Goal: Transaction & Acquisition: Purchase product/service

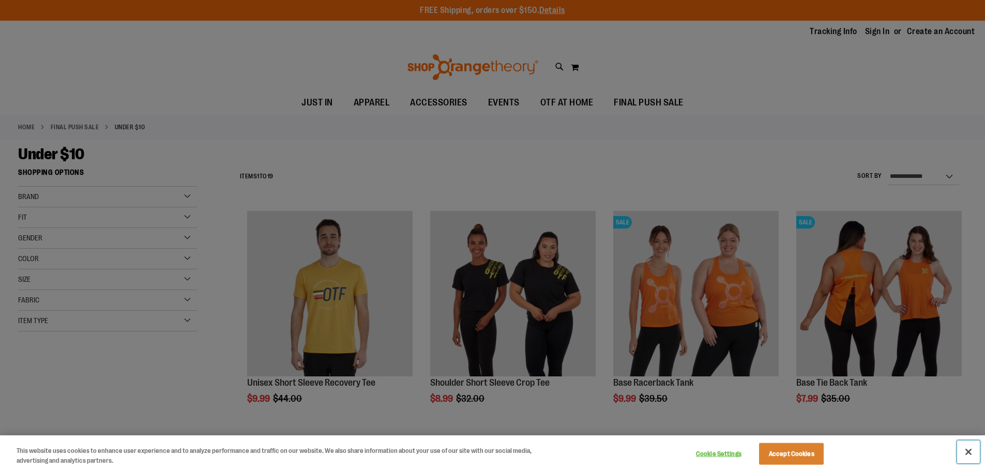
click at [971, 450] on button "Close" at bounding box center [968, 452] width 23 height 23
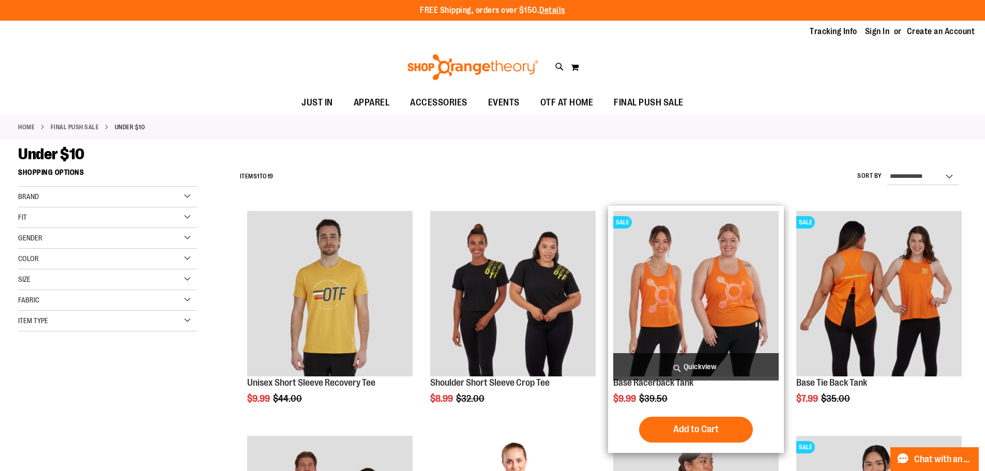
scroll to position [51, 0]
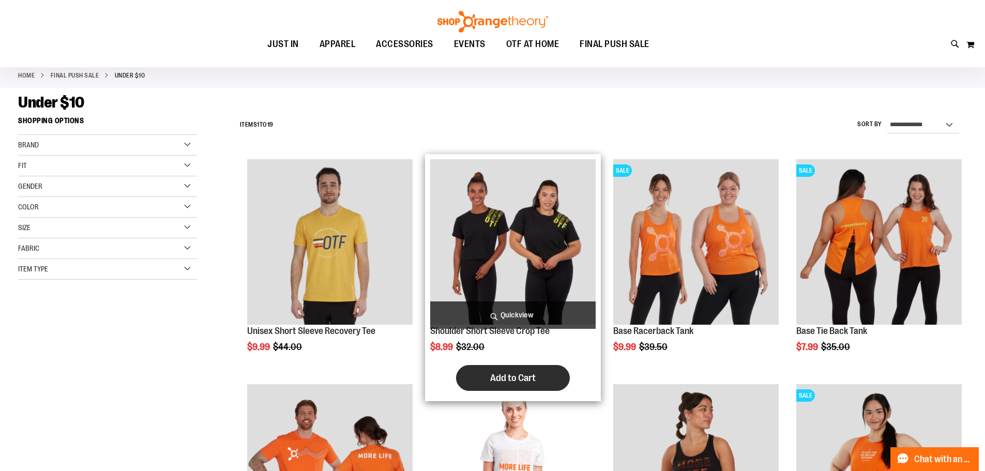
click at [505, 382] on span "Add to Cart" at bounding box center [513, 377] width 46 height 11
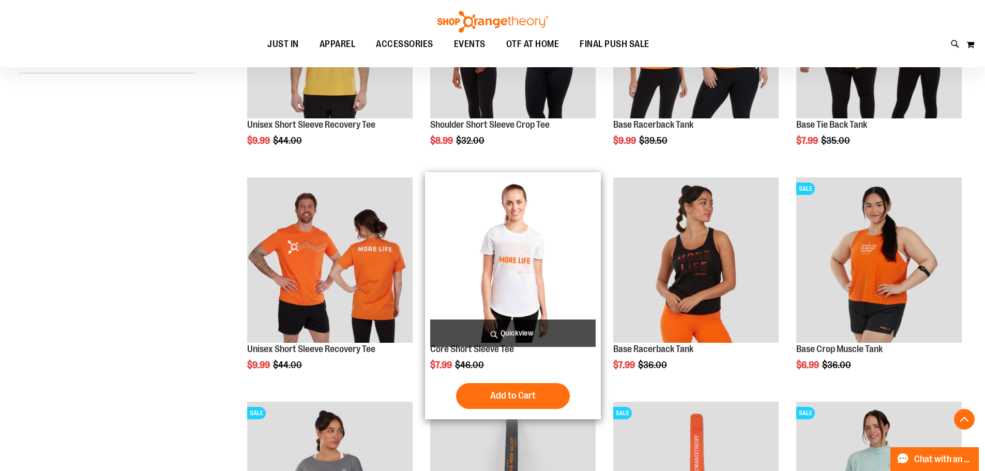
scroll to position [309, 0]
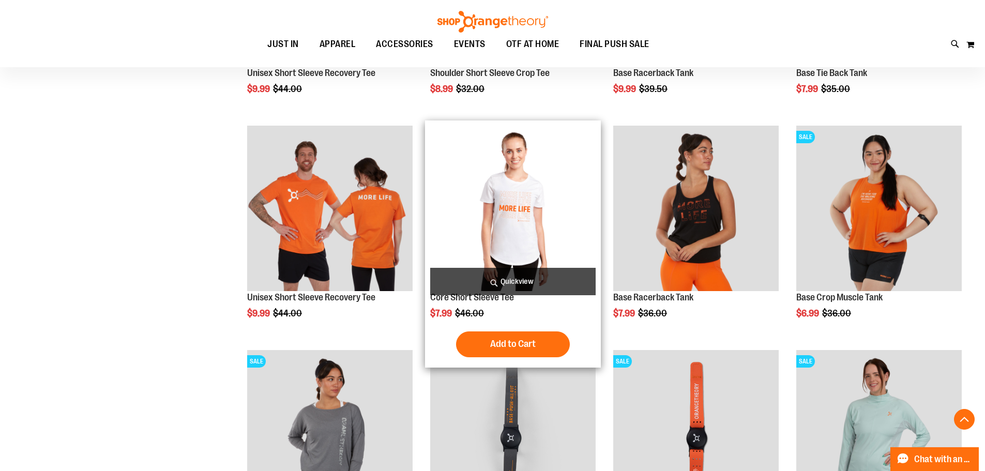
click at [531, 213] on img "product" at bounding box center [512, 208] width 165 height 165
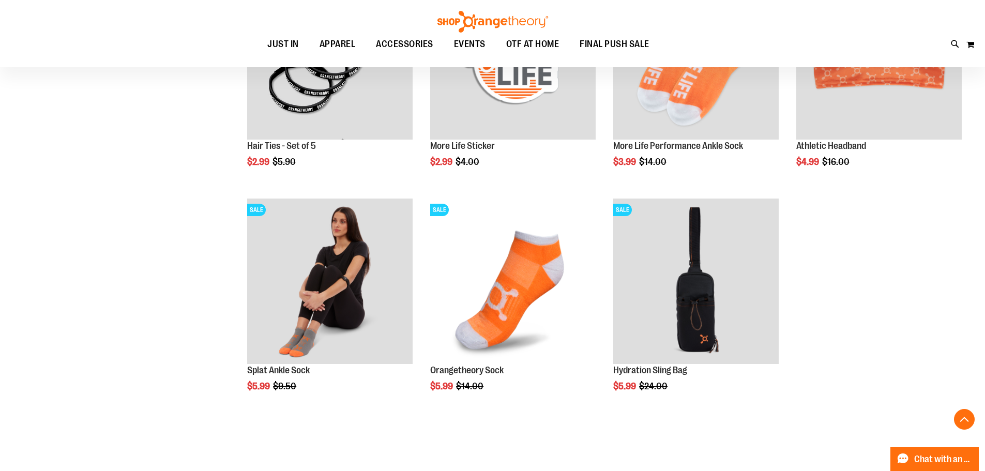
scroll to position [754, 0]
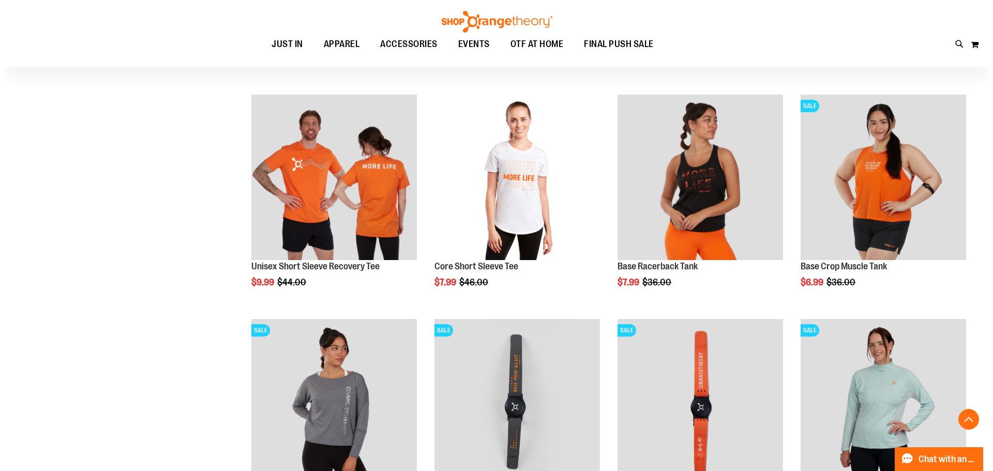
scroll to position [289, 0]
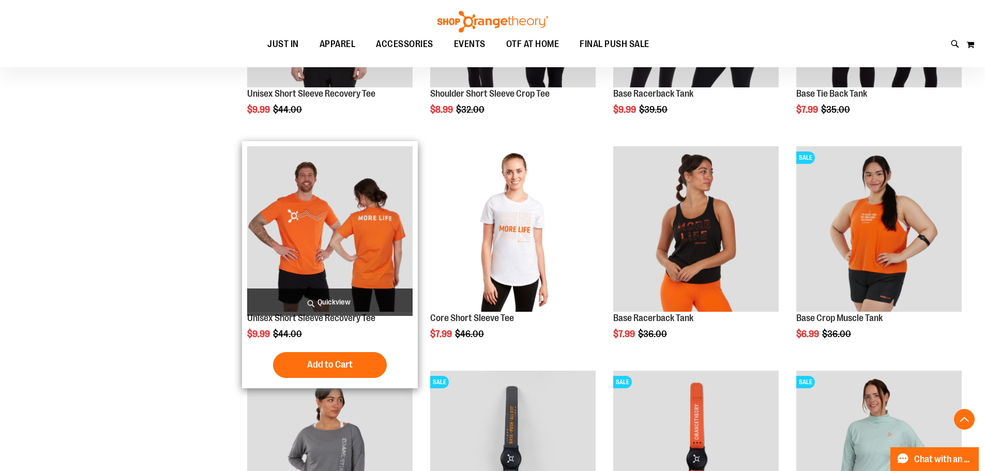
click at [337, 303] on span "Quickview" at bounding box center [329, 302] width 165 height 27
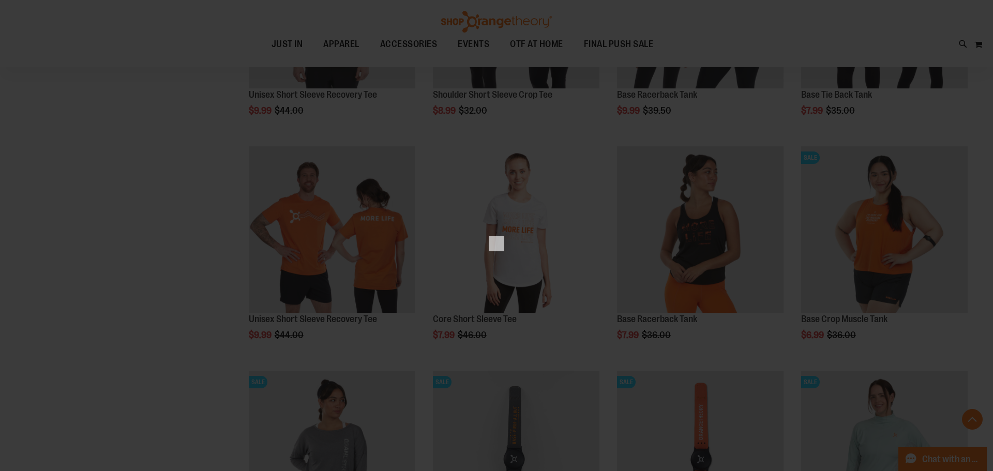
scroll to position [0, 0]
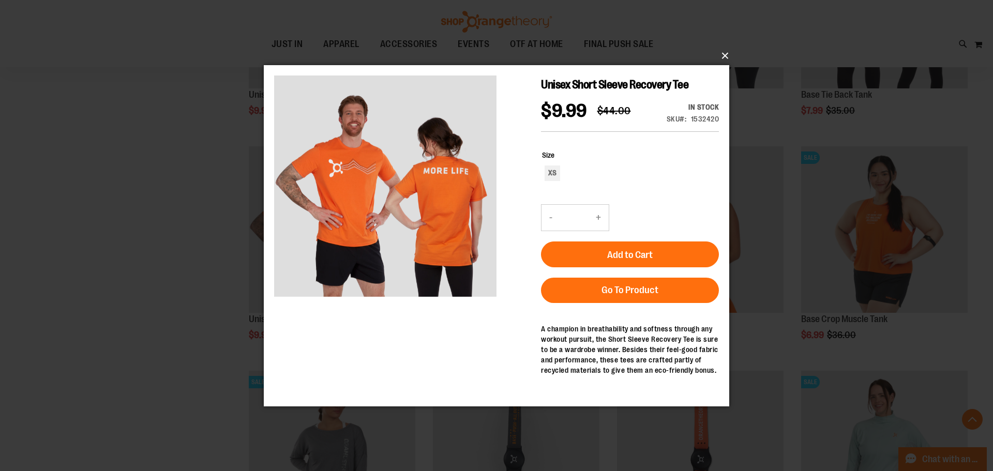
click at [726, 55] on button "×" at bounding box center [499, 55] width 465 height 23
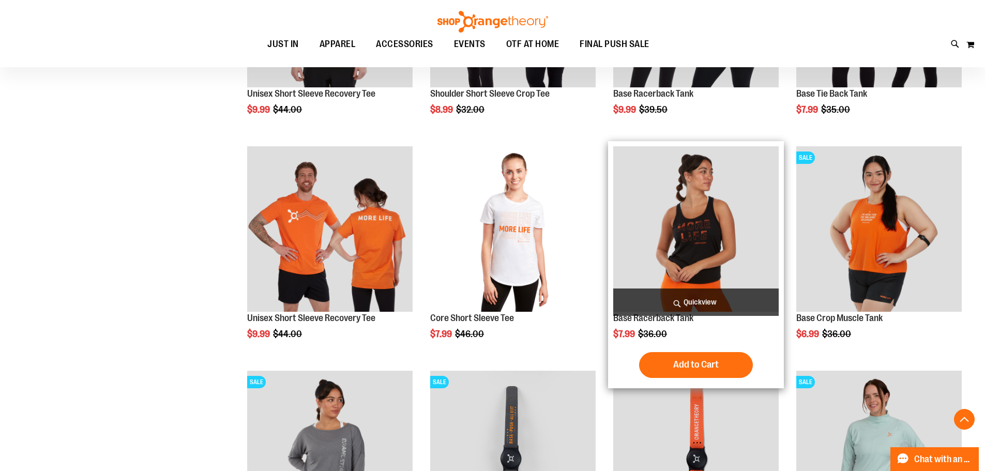
click at [725, 303] on span "Quickview" at bounding box center [695, 302] width 165 height 27
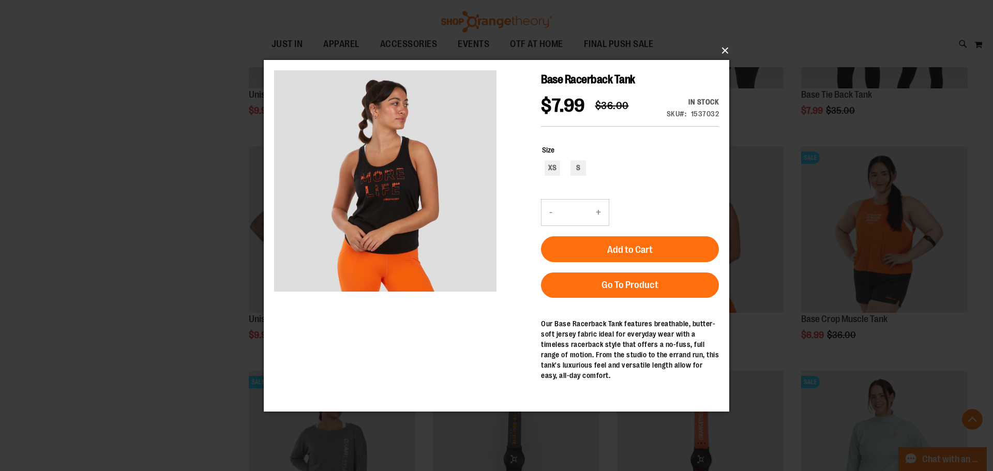
click at [726, 51] on button "×" at bounding box center [499, 50] width 465 height 23
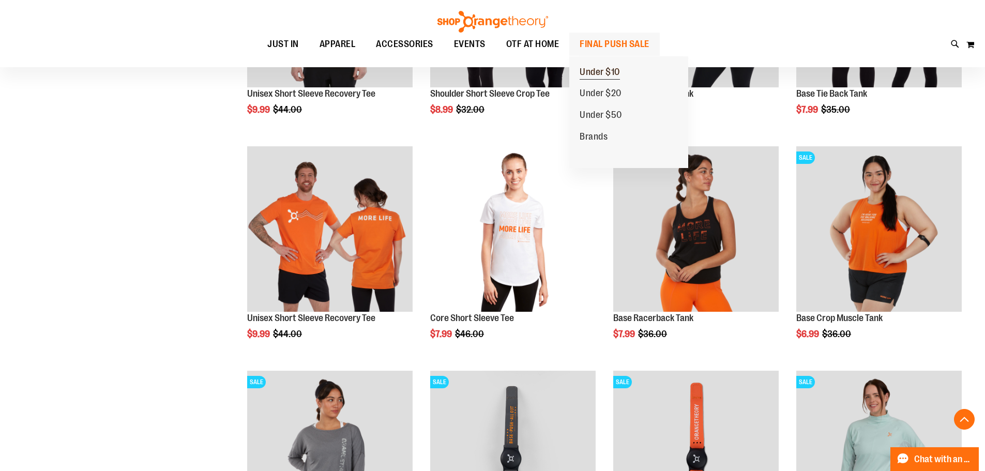
click at [599, 74] on span "Under $10" at bounding box center [600, 73] width 40 height 13
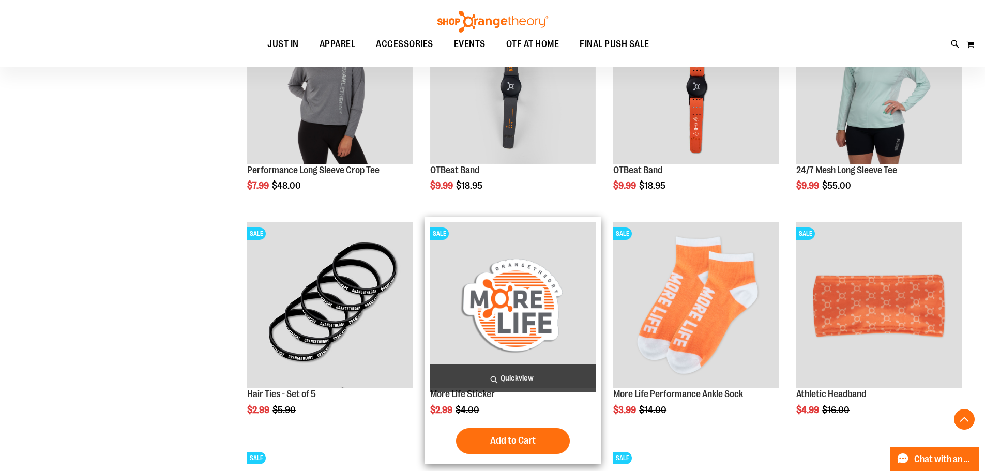
scroll to position [402, 0]
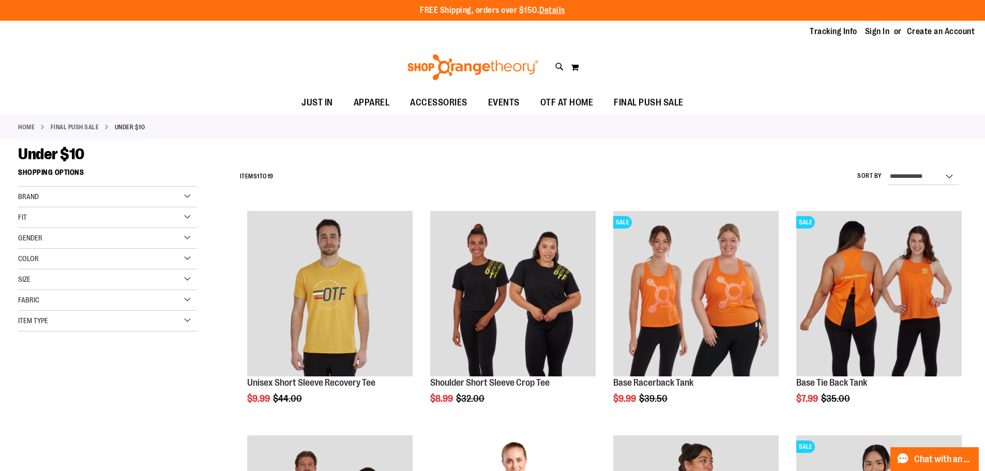
click at [75, 125] on link "FINAL PUSH SALE" at bounding box center [75, 127] width 49 height 9
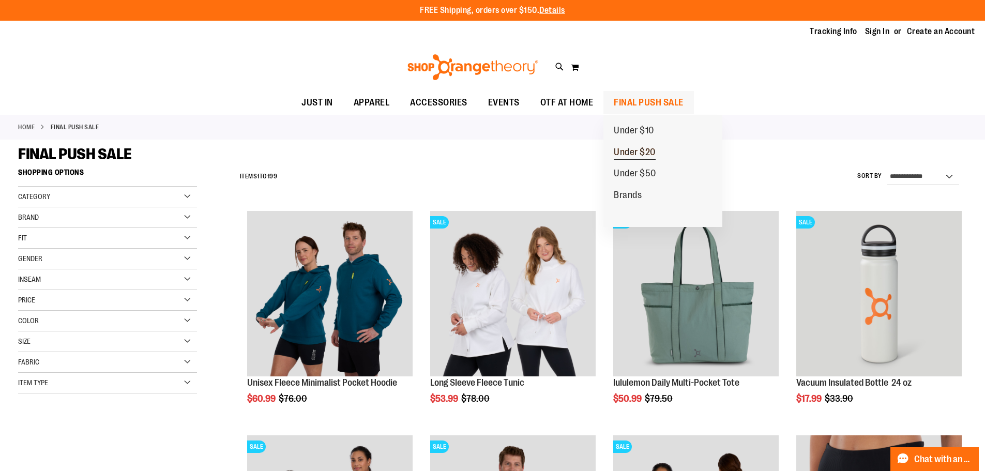
click at [633, 149] on span "Under $20" at bounding box center [635, 153] width 42 height 13
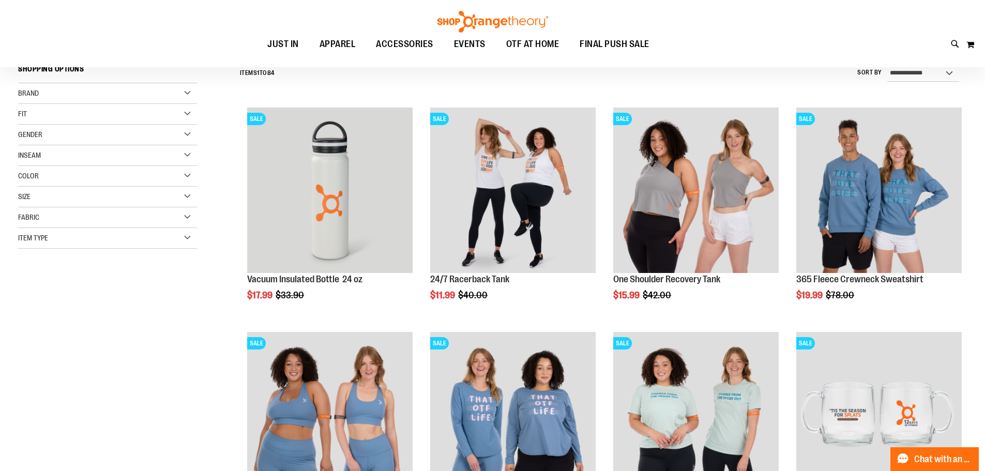
scroll to position [206, 0]
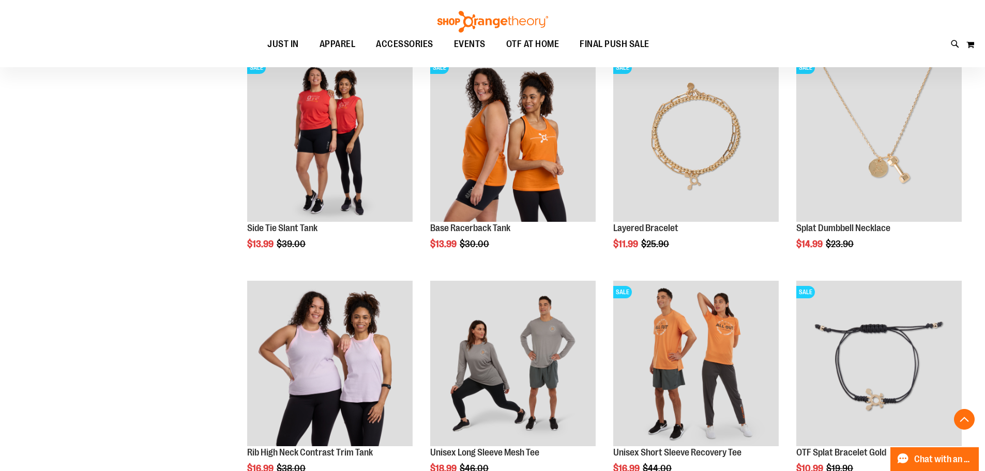
scroll to position [879, 0]
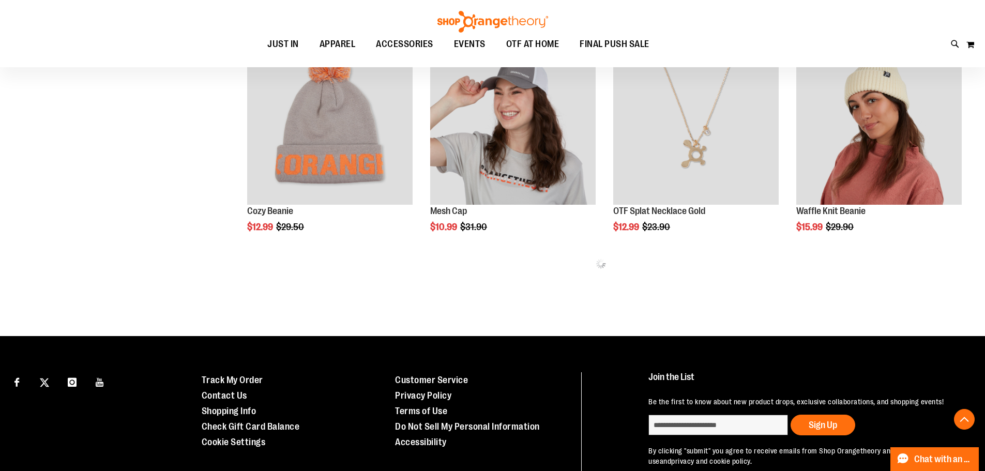
scroll to position [1344, 0]
